Goal: Find specific page/section: Find specific page/section

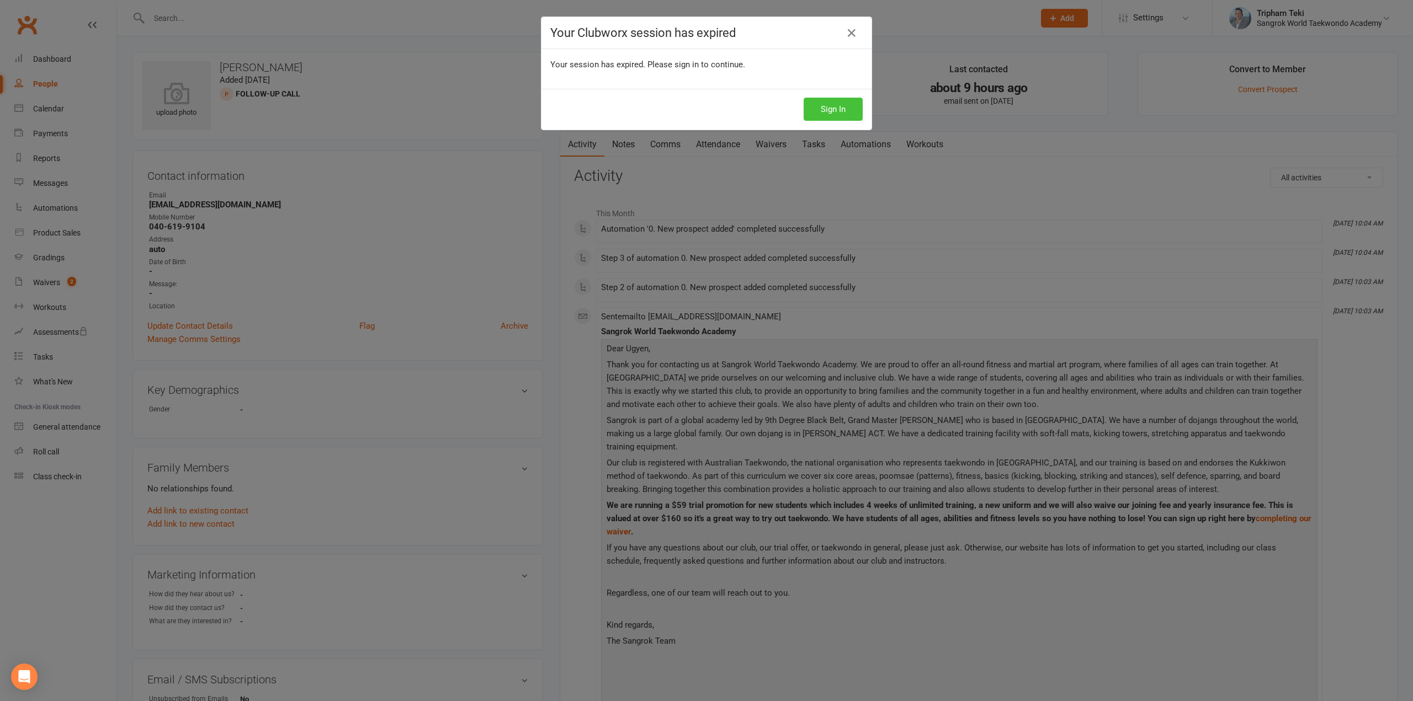
click at [847, 103] on button "Sign In" at bounding box center [833, 109] width 59 height 23
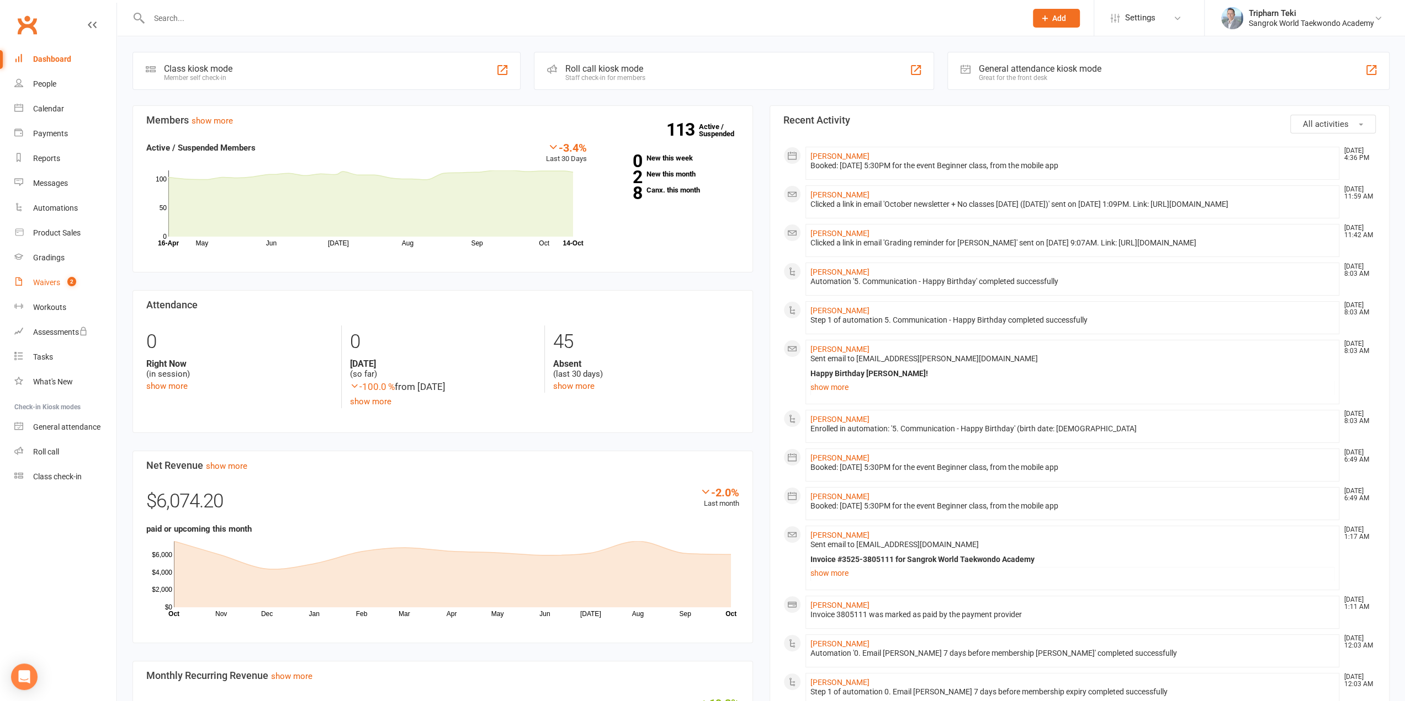
click at [54, 294] on link "Waivers 2" at bounding box center [65, 282] width 102 height 25
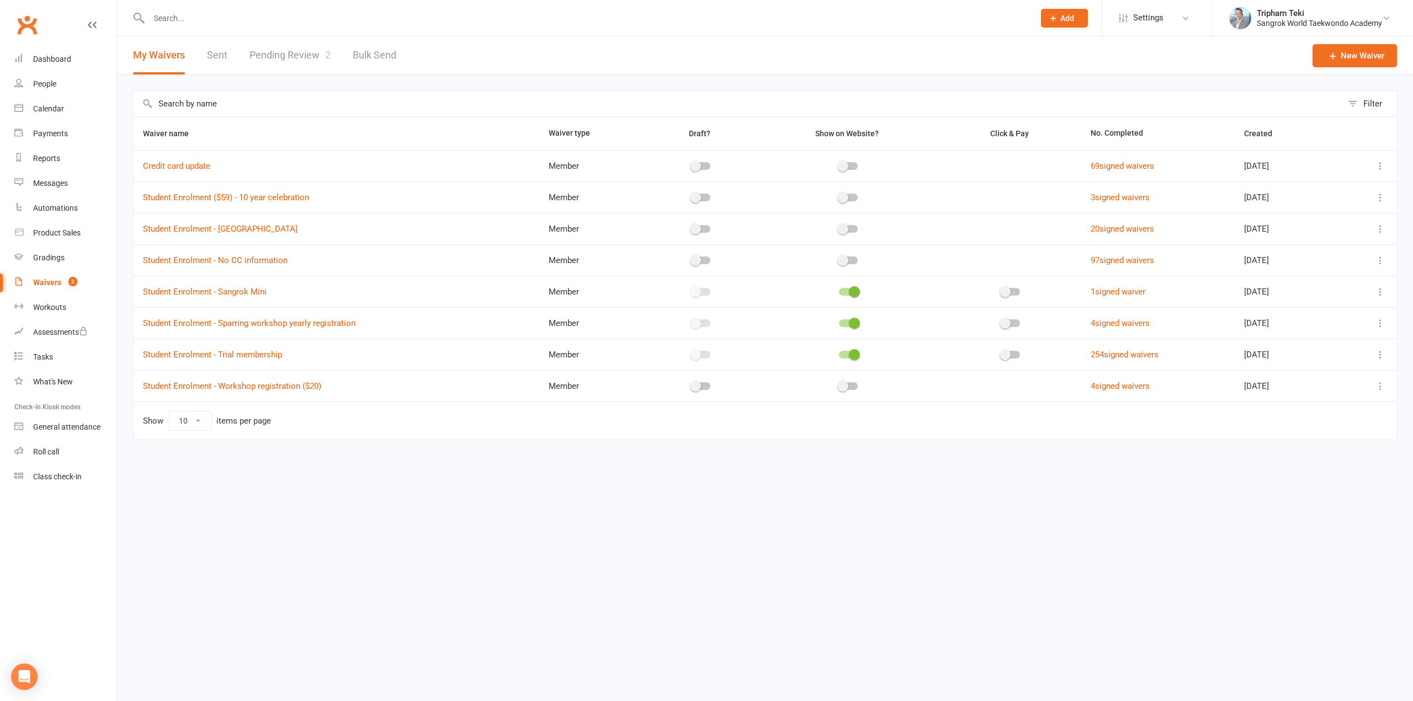
click at [305, 54] on link "Pending Review 2" at bounding box center [289, 55] width 81 height 38
